Goal: Complete application form: Complete application form

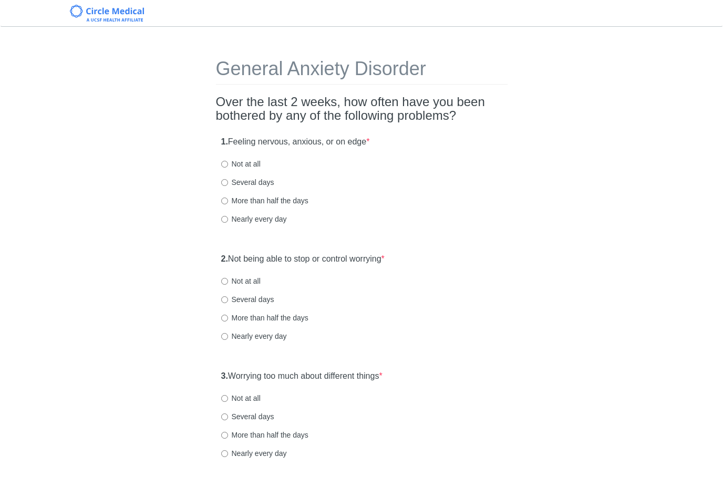
click at [249, 160] on label "Not at all" at bounding box center [240, 164] width 39 height 11
click at [228, 161] on input "Not at all" at bounding box center [224, 164] width 7 height 7
radio input "true"
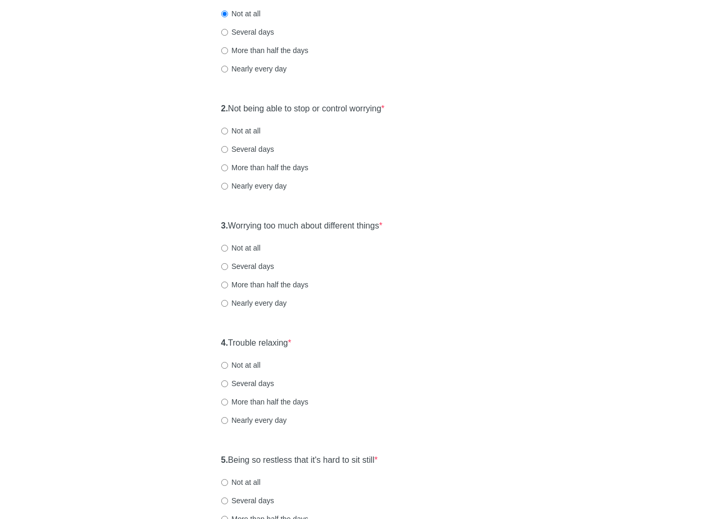
scroll to position [243, 0]
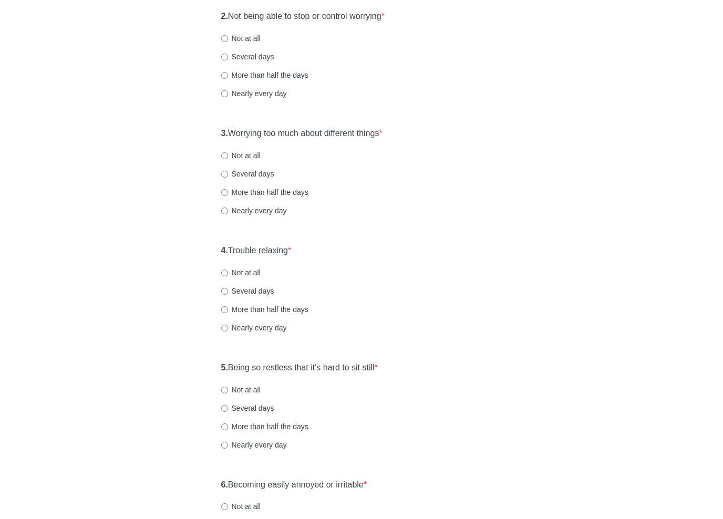
click at [245, 41] on label "Not at all" at bounding box center [240, 38] width 39 height 11
click at [228, 41] on input "Not at all" at bounding box center [224, 38] width 7 height 7
radio input "true"
click at [262, 175] on label "Several days" at bounding box center [247, 174] width 53 height 11
click at [228, 175] on input "Several days" at bounding box center [224, 174] width 7 height 7
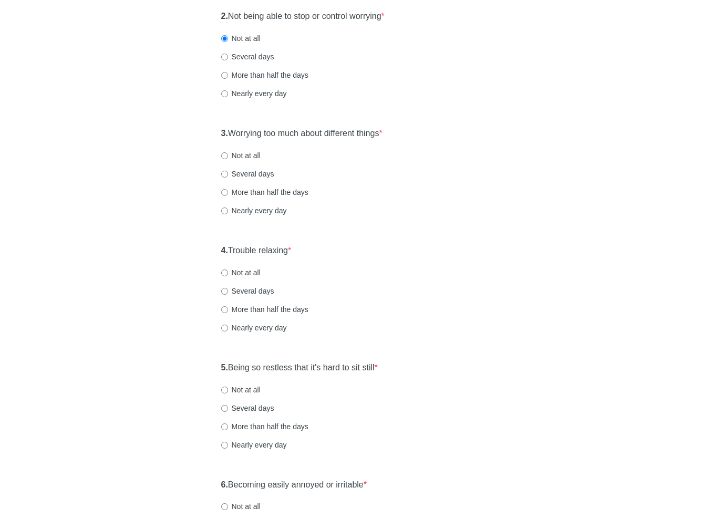
radio input "true"
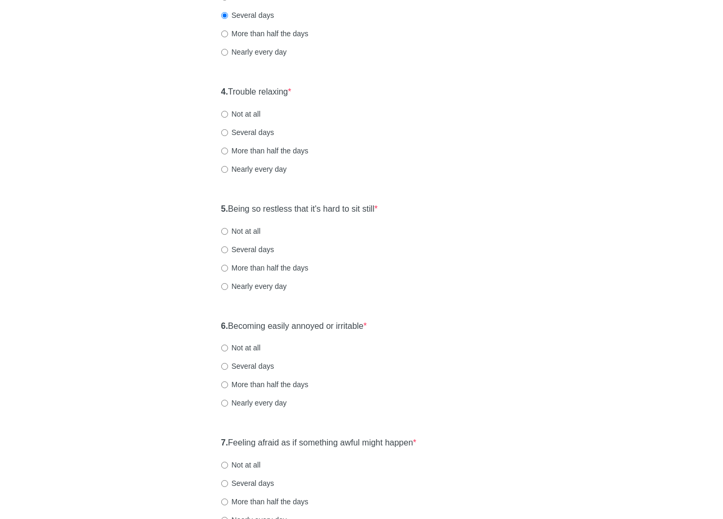
scroll to position [402, 0]
click at [270, 127] on label "Several days" at bounding box center [247, 132] width 53 height 11
click at [228, 129] on input "Several days" at bounding box center [224, 132] width 7 height 7
radio input "true"
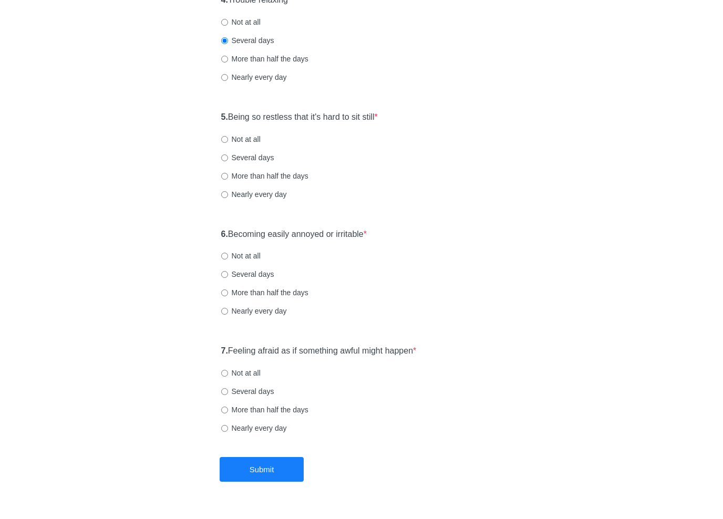
scroll to position [515, 0]
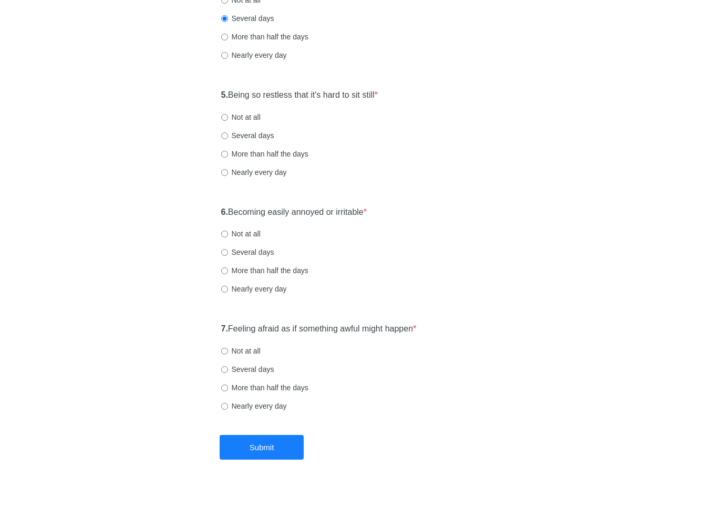
click at [255, 116] on label "Not at all" at bounding box center [240, 117] width 39 height 11
click at [228, 116] on input "Not at all" at bounding box center [224, 117] width 7 height 7
radio input "true"
click at [262, 251] on label "Several days" at bounding box center [247, 252] width 53 height 11
click at [228, 251] on input "Several days" at bounding box center [224, 252] width 7 height 7
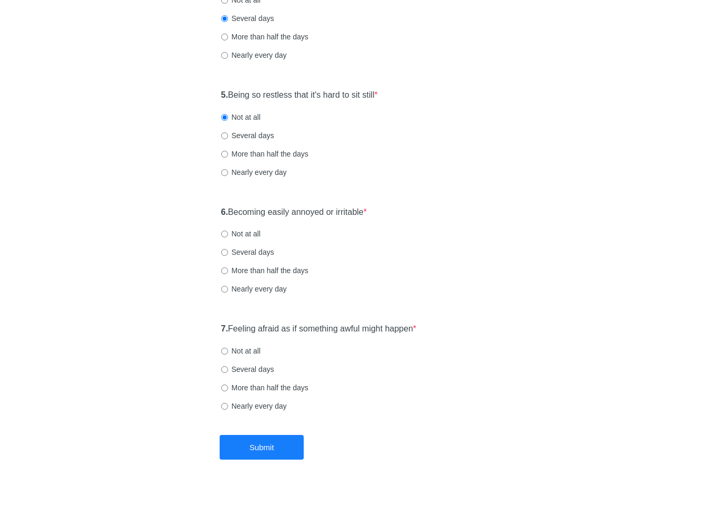
radio input "true"
click at [245, 349] on label "Not at all" at bounding box center [240, 351] width 39 height 11
click at [228, 349] on input "Not at all" at bounding box center [224, 351] width 7 height 7
radio input "true"
click at [275, 453] on button "Submit" at bounding box center [262, 447] width 84 height 25
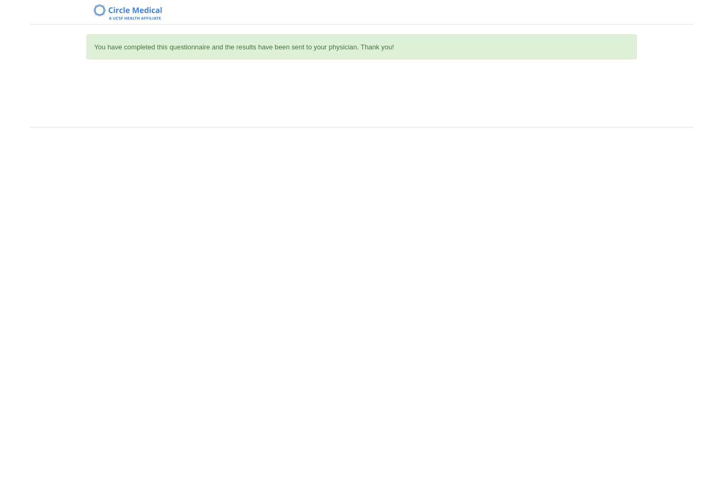
scroll to position [0, 0]
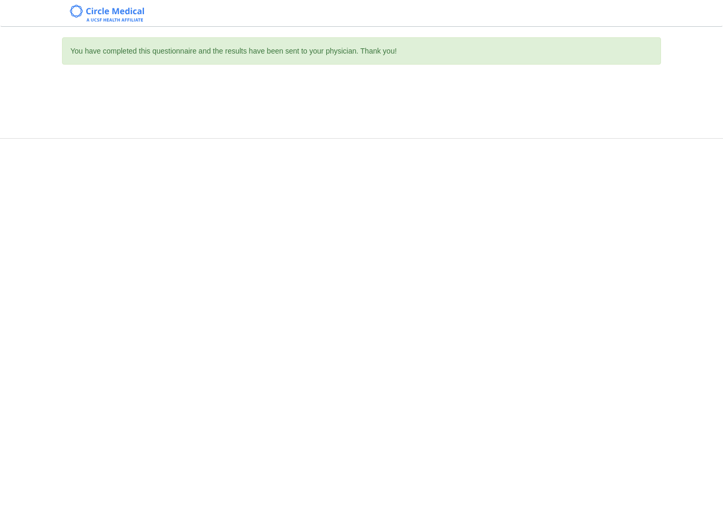
click at [265, 439] on div "You have completed this questionnaire and the results have been sent to your ph…" at bounding box center [361, 259] width 723 height 519
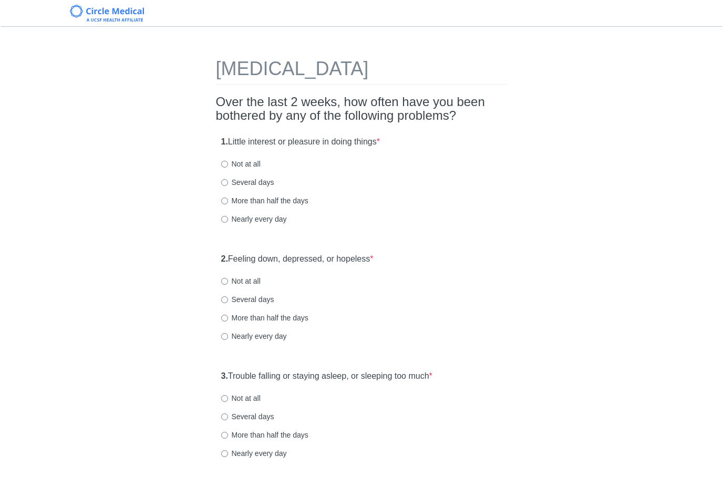
click at [251, 177] on label "Several days" at bounding box center [247, 182] width 53 height 11
click at [228, 179] on input "Several days" at bounding box center [224, 182] width 7 height 7
radio input "true"
click at [258, 159] on label "Not at all" at bounding box center [240, 164] width 39 height 11
click at [228, 161] on input "Not at all" at bounding box center [224, 164] width 7 height 7
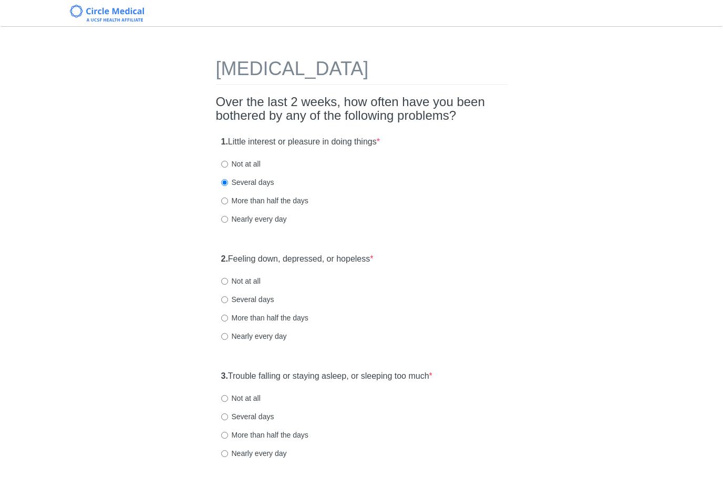
radio input "true"
click at [254, 279] on label "Not at all" at bounding box center [240, 281] width 39 height 11
click at [228, 279] on input "Not at all" at bounding box center [224, 281] width 7 height 7
radio input "true"
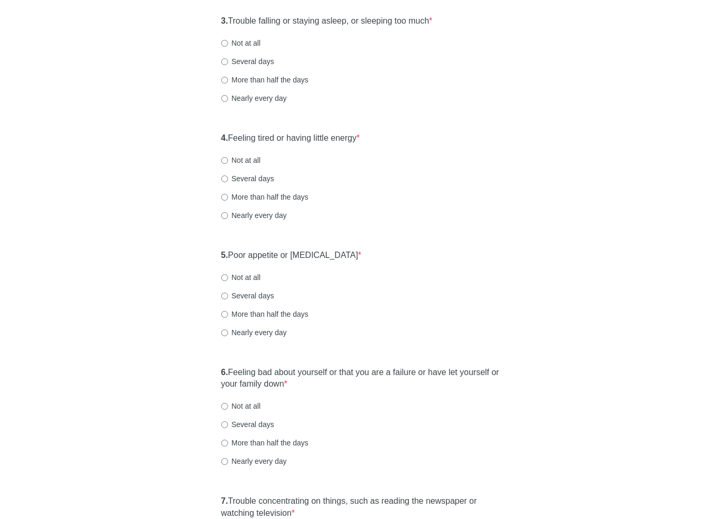
scroll to position [355, 0]
click at [250, 43] on label "Not at all" at bounding box center [240, 43] width 39 height 11
click at [228, 43] on input "Not at all" at bounding box center [224, 43] width 7 height 7
radio input "true"
click at [250, 161] on label "Not at all" at bounding box center [240, 160] width 39 height 11
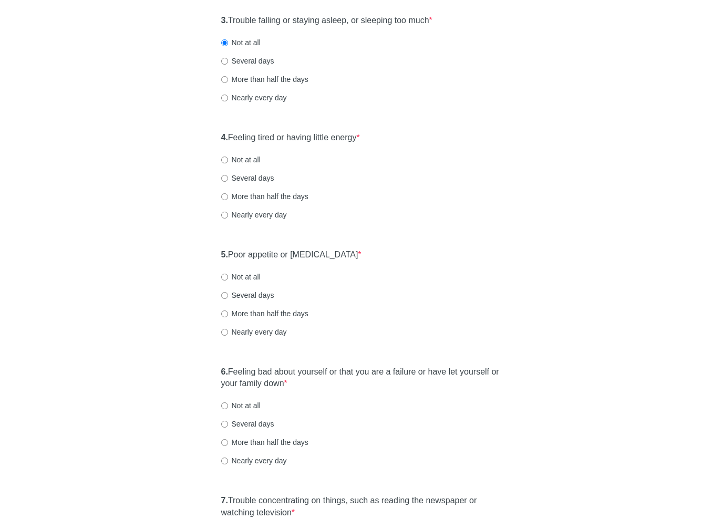
click at [228, 161] on input "Not at all" at bounding box center [224, 160] width 7 height 7
radio input "true"
click at [253, 272] on label "Not at all" at bounding box center [240, 277] width 39 height 11
click at [228, 274] on input "Not at all" at bounding box center [224, 277] width 7 height 7
radio input "true"
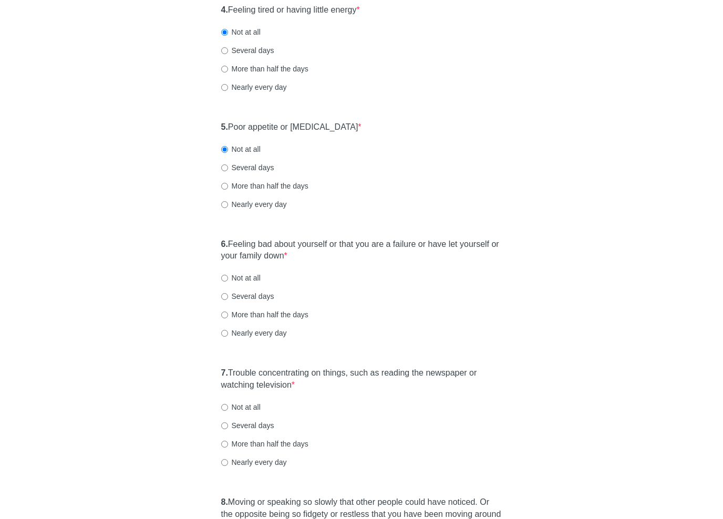
scroll to position [512, 0]
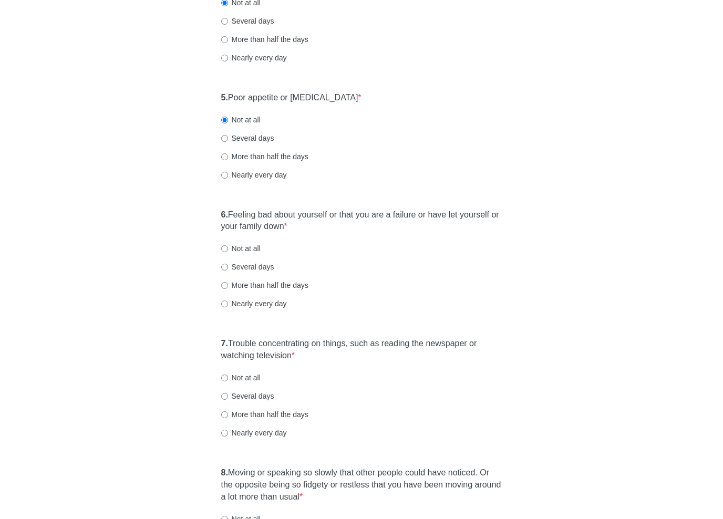
click at [497, 262] on div "Several days" at bounding box center [361, 267] width 281 height 11
click at [257, 248] on label "Not at all" at bounding box center [240, 249] width 39 height 11
click at [228, 248] on input "Not at all" at bounding box center [224, 249] width 7 height 7
radio input "true"
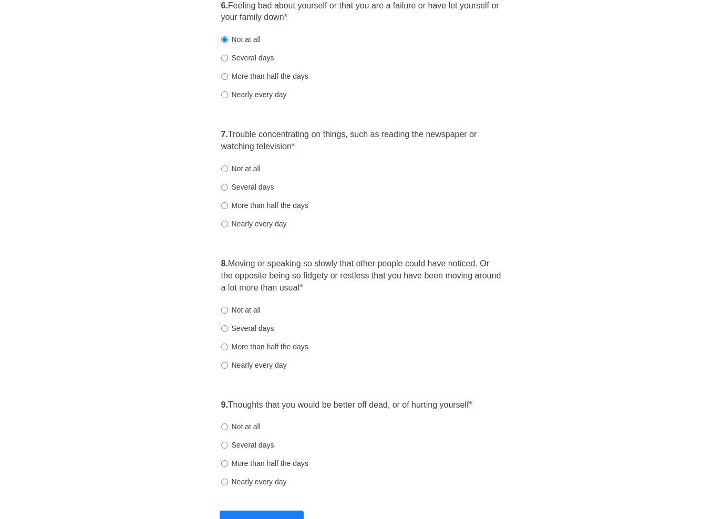
scroll to position [724, 0]
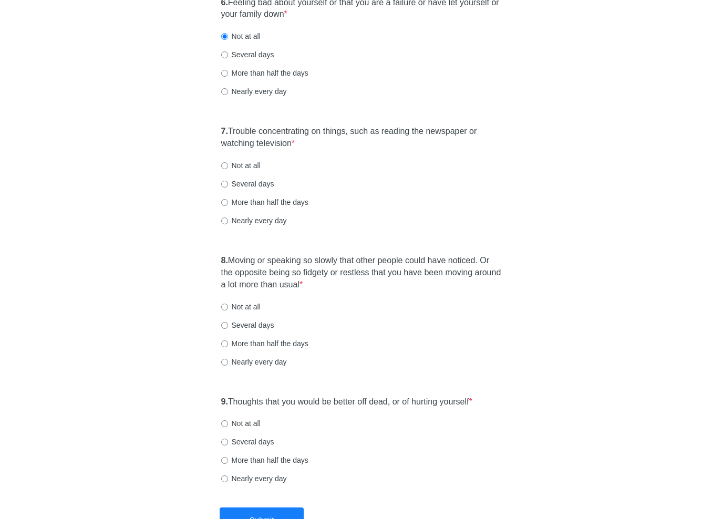
click at [259, 179] on label "Several days" at bounding box center [247, 184] width 53 height 11
click at [228, 181] on input "Several days" at bounding box center [224, 184] width 7 height 7
radio input "true"
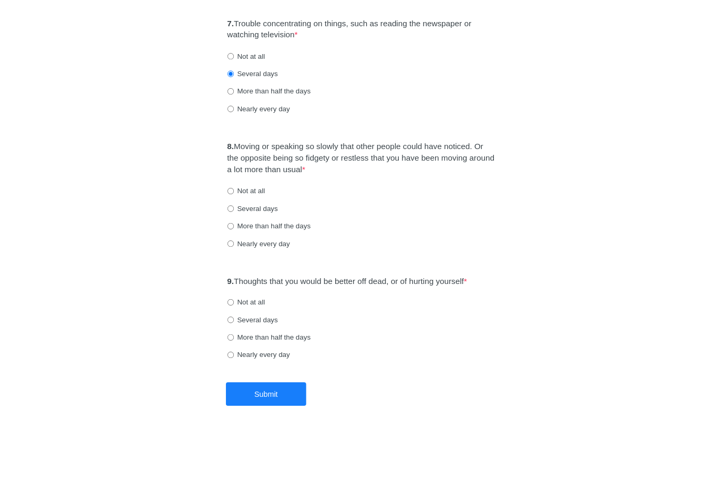
scroll to position [800, 0]
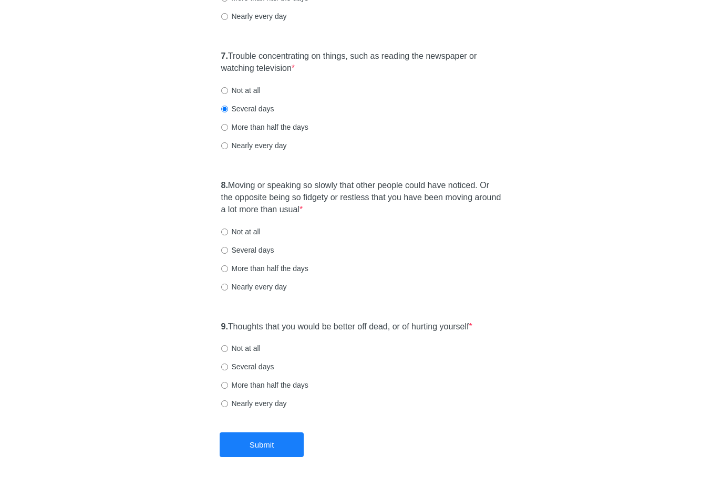
click at [262, 245] on label "Several days" at bounding box center [247, 250] width 53 height 11
click at [228, 247] on input "Several days" at bounding box center [224, 250] width 7 height 7
radio input "true"
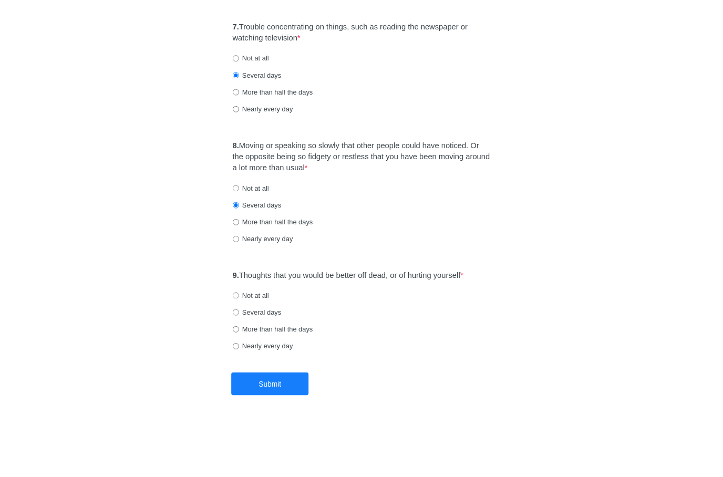
scroll to position [837, 0]
